Goal: Task Accomplishment & Management: Manage account settings

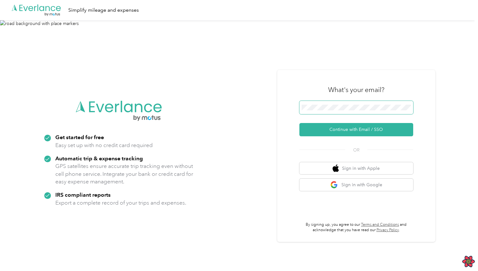
click at [317, 104] on span at bounding box center [356, 107] width 114 height 13
click at [299, 123] on button "Continue with Email / SSO" at bounding box center [356, 129] width 114 height 13
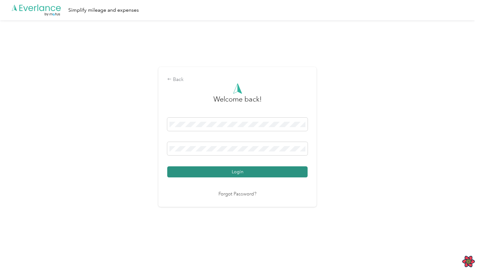
click at [254, 174] on button "Login" at bounding box center [237, 171] width 140 height 11
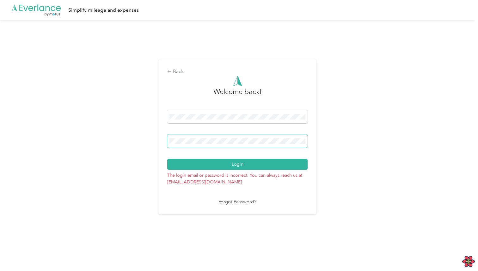
click at [227, 146] on span at bounding box center [237, 140] width 140 height 13
click at [228, 145] on span at bounding box center [237, 140] width 140 height 13
click at [167, 159] on button "Login" at bounding box center [237, 164] width 140 height 11
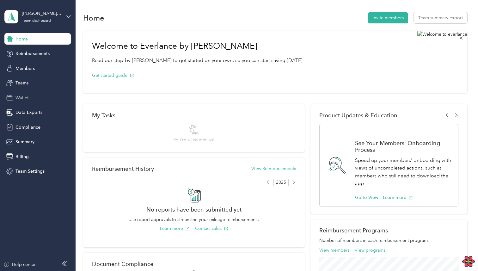
click at [46, 95] on div "Wallet" at bounding box center [37, 97] width 66 height 11
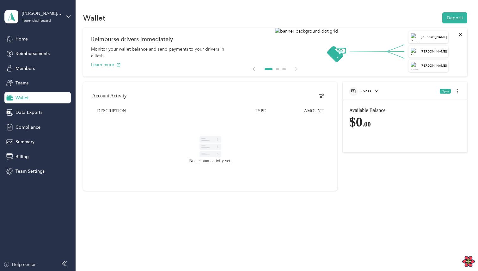
click at [377, 93] on div "· 5233" at bounding box center [364, 91] width 30 height 9
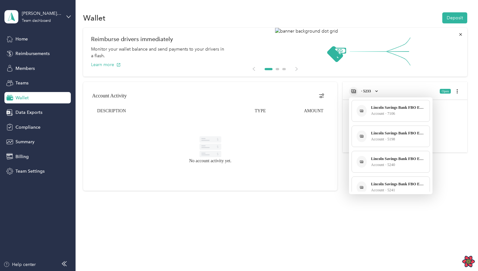
click at [353, 88] on div at bounding box center [239, 135] width 478 height 271
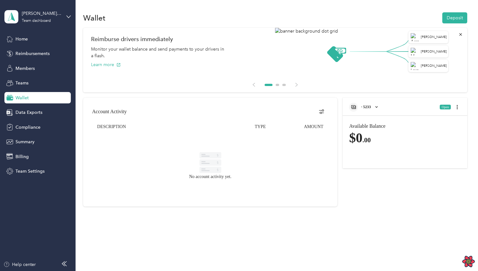
click at [65, 20] on div "[PERSON_NAME] Wallet 1 Team dashboard" at bounding box center [37, 17] width 66 height 22
click at [70, 15] on icon at bounding box center [68, 17] width 4 height 4
click at [367, 106] on span "· 5233" at bounding box center [366, 107] width 10 height 4
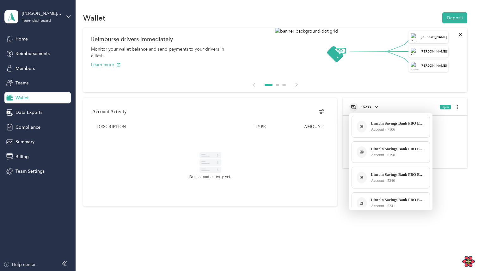
click at [344, 92] on div at bounding box center [239, 135] width 478 height 271
